Goal: Task Accomplishment & Management: Manage account settings

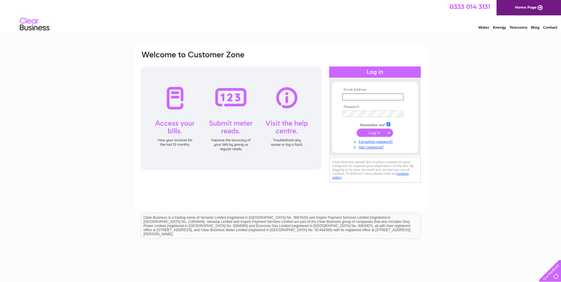
click at [347, 98] on input "text" at bounding box center [373, 97] width 62 height 7
type input "ian@shenrick.co.uk"
click at [374, 133] on input "submit" at bounding box center [375, 133] width 36 height 8
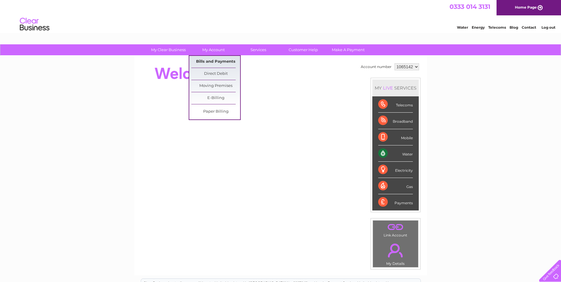
click at [219, 63] on link "Bills and Payments" at bounding box center [215, 62] width 49 height 12
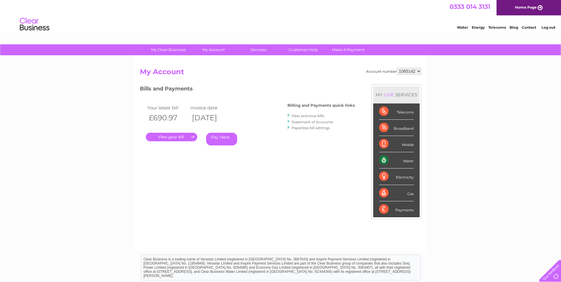
click at [170, 136] on link "." at bounding box center [171, 137] width 51 height 9
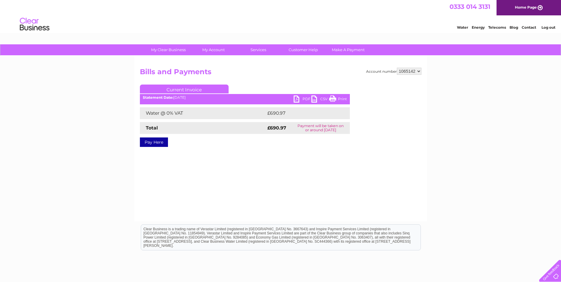
click at [296, 99] on link "PDF" at bounding box center [303, 100] width 18 height 9
click at [549, 28] on link "Log out" at bounding box center [549, 27] width 14 height 4
